Goal: Information Seeking & Learning: Learn about a topic

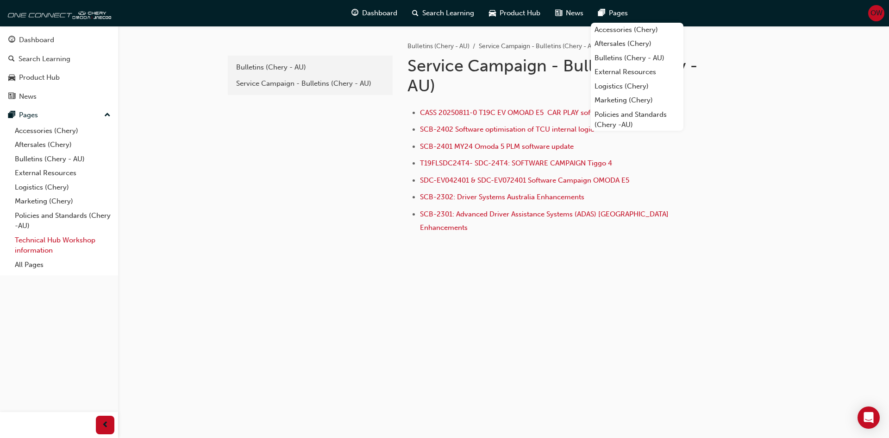
click at [44, 243] on link "Technical Hub Workshop information" at bounding box center [62, 245] width 103 height 25
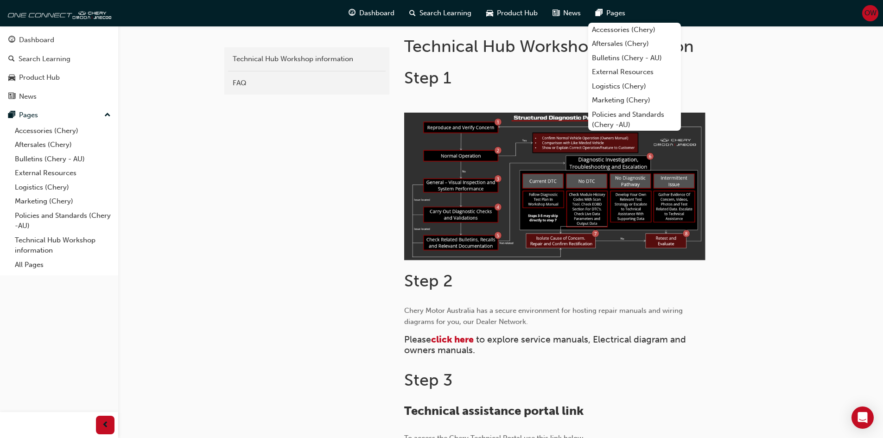
scroll to position [232, 0]
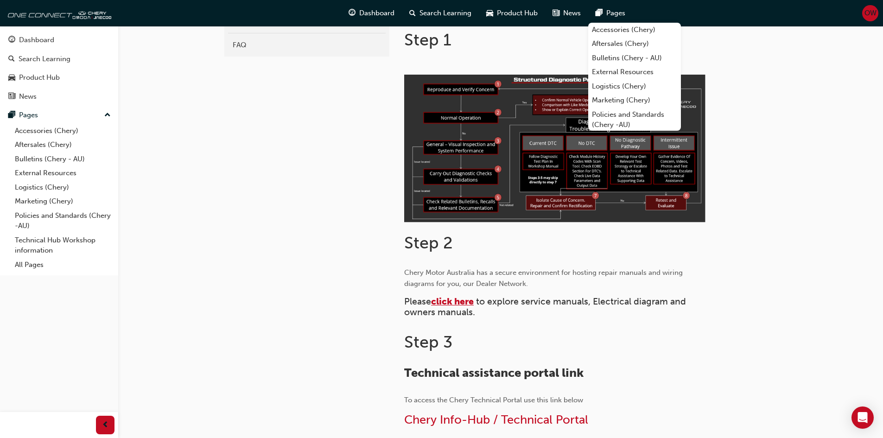
click at [458, 302] on span "click here" at bounding box center [452, 301] width 43 height 11
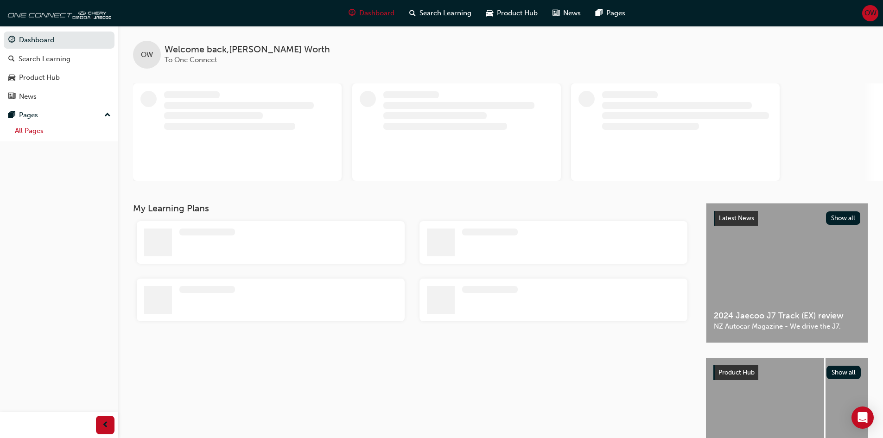
click at [41, 134] on link "All Pages" at bounding box center [62, 131] width 103 height 14
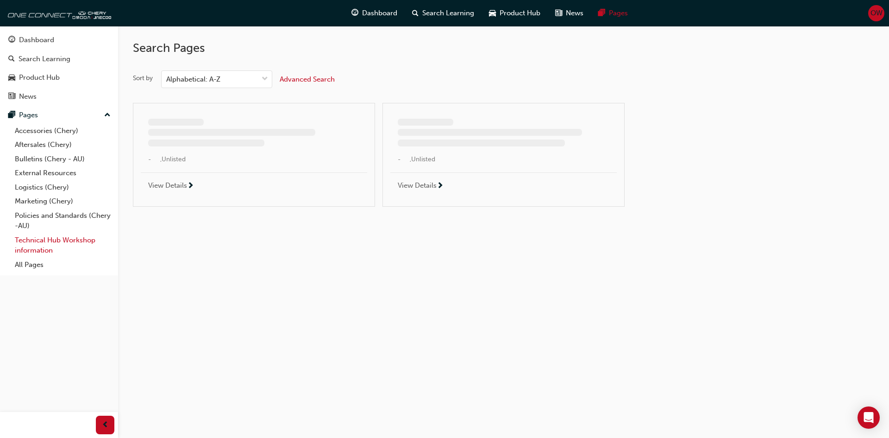
click at [44, 248] on link "Technical Hub Workshop information" at bounding box center [62, 245] width 103 height 25
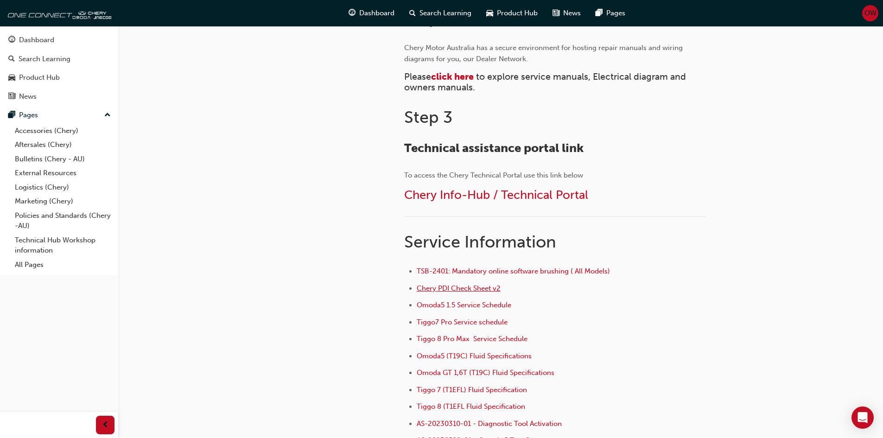
scroll to position [463, 0]
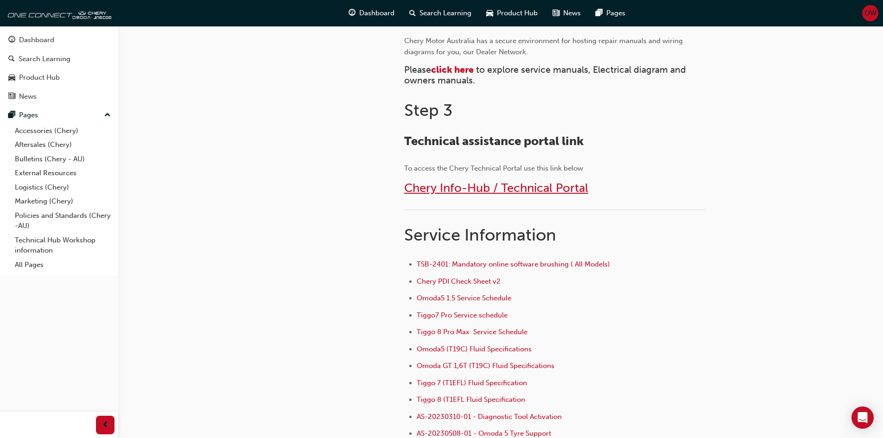
click at [517, 189] on span "Chery Info-Hub / Technical Portal" at bounding box center [496, 188] width 184 height 14
